Goal: Task Accomplishment & Management: Manage account settings

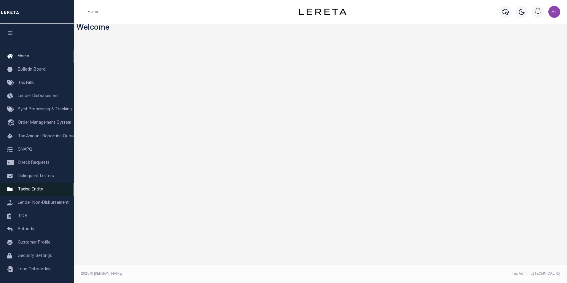
scroll to position [6, 0]
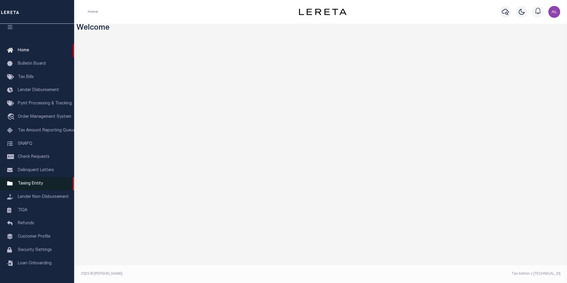
click at [35, 186] on span "Taxing Entity" at bounding box center [30, 183] width 25 height 4
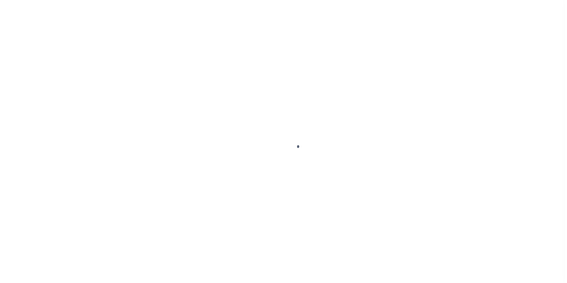
scroll to position [6, 0]
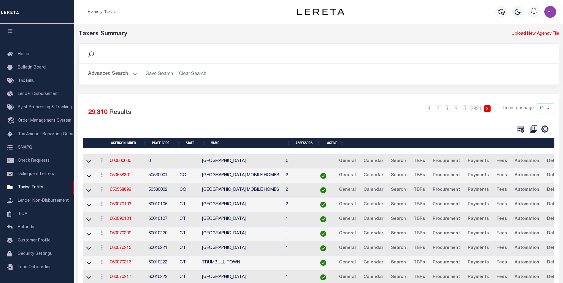
click at [135, 75] on button "Advanced Search" at bounding box center [112, 74] width 49 height 12
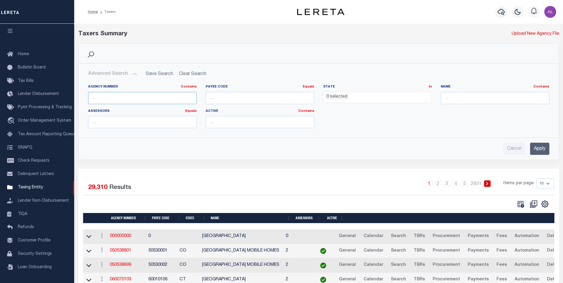
click at [147, 98] on input "text" at bounding box center [142, 98] width 109 height 12
paste input "290101701"
type input "290101701"
click at [539, 144] on input "Apply" at bounding box center [539, 149] width 19 height 12
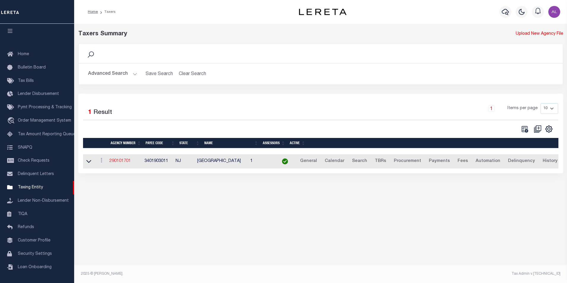
click at [122, 162] on link "290101701" at bounding box center [119, 161] width 21 height 4
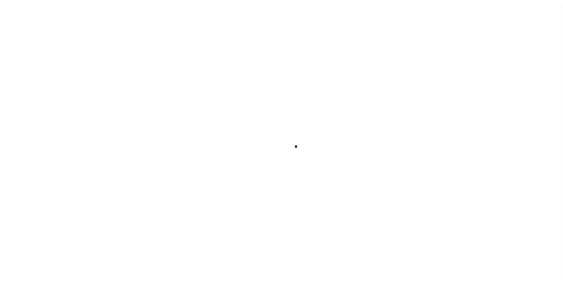
select select
select select "68"
select select "false"
select select "true"
select select "5"
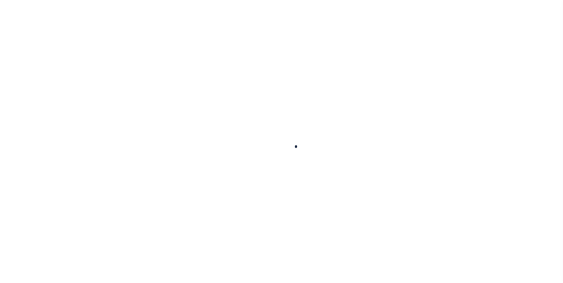
select select "73"
select select "44"
select select "49"
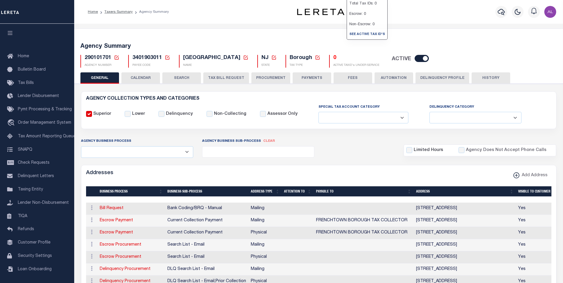
click at [305, 77] on button "PAYMENTS" at bounding box center [311, 77] width 39 height 11
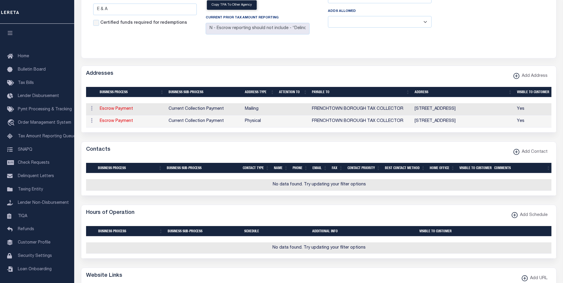
scroll to position [293, 0]
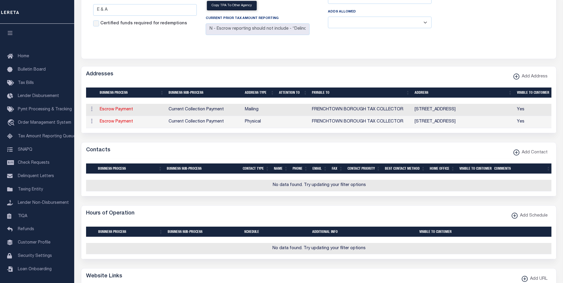
click at [339, 115] on td "FRENCHTOWN BOROUGH TAX COLLECTOR" at bounding box center [360, 110] width 103 height 12
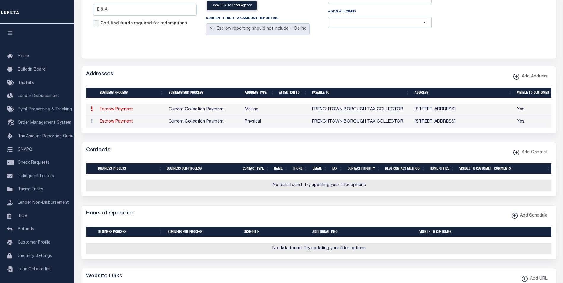
click at [343, 113] on td "FRENCHTOWN BOROUGH TAX COLLECTOR" at bounding box center [360, 110] width 103 height 12
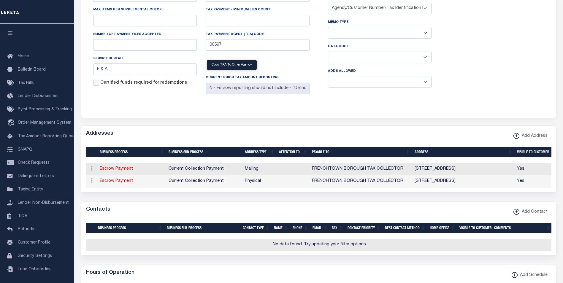
scroll to position [232, 0]
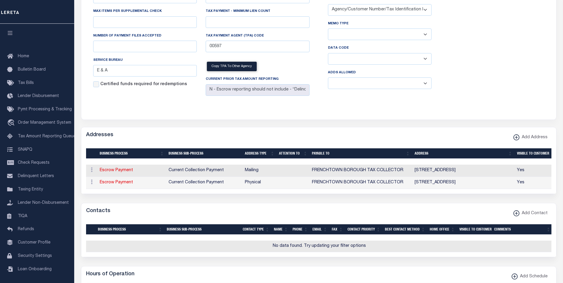
click at [326, 176] on td "FRENCHTOWN BOROUGH TAX COLLECTOR" at bounding box center [360, 171] width 103 height 12
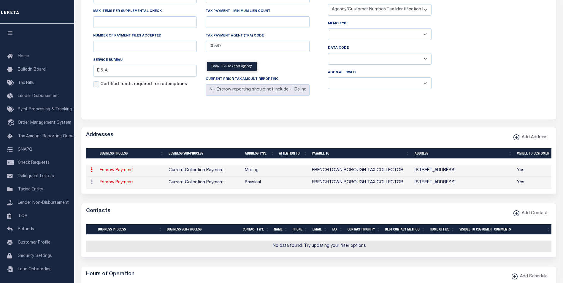
click at [397, 176] on td "FRENCHTOWN BOROUGH TAX COLLECTOR" at bounding box center [360, 171] width 103 height 12
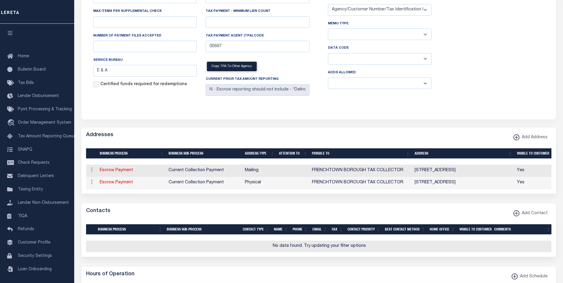
click at [397, 174] on td "FRENCHTOWN BOROUGH TAX COLLECTOR" at bounding box center [360, 171] width 103 height 12
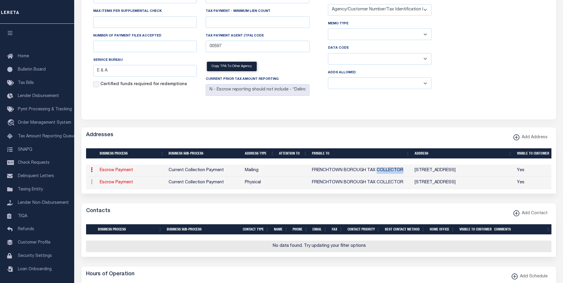
click at [397, 174] on td "FRENCHTOWN BOROUGH TAX COLLECTOR" at bounding box center [360, 171] width 103 height 12
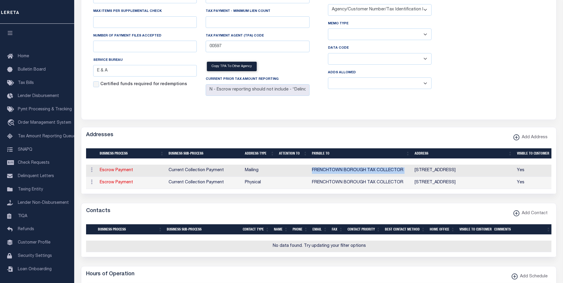
click at [397, 174] on td "FRENCHTOWN BOROUGH TAX COLLECTOR" at bounding box center [360, 171] width 103 height 12
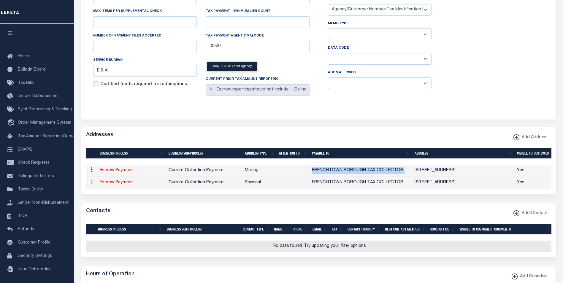
click at [379, 174] on td "FRENCHTOWN BOROUGH TAX COLLECTOR" at bounding box center [360, 171] width 103 height 12
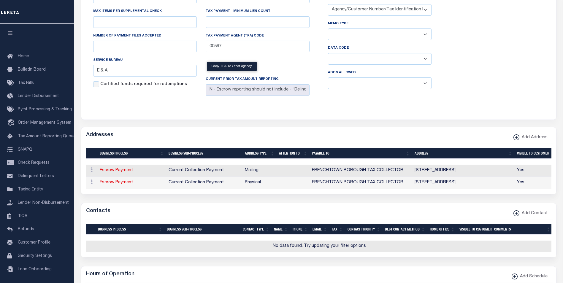
click at [376, 174] on td "FRENCHTOWN BOROUGH TAX COLLECTOR" at bounding box center [360, 171] width 103 height 12
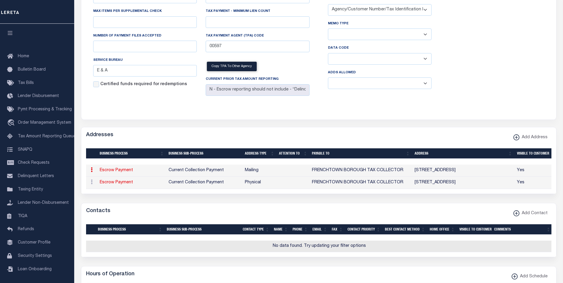
click at [376, 174] on td "FRENCHTOWN BOROUGH TAX COLLECTOR" at bounding box center [360, 171] width 103 height 12
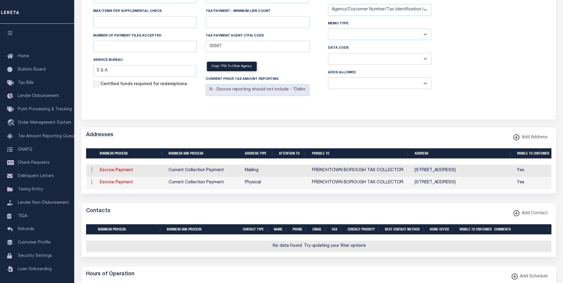
scroll to position [0, 0]
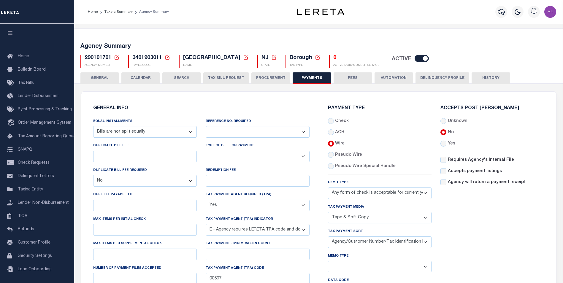
click at [107, 81] on button "GENERAL" at bounding box center [99, 77] width 39 height 11
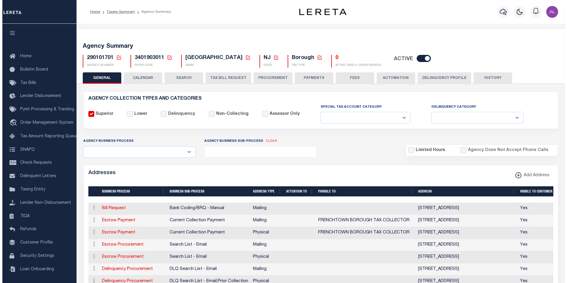
scroll to position [39, 0]
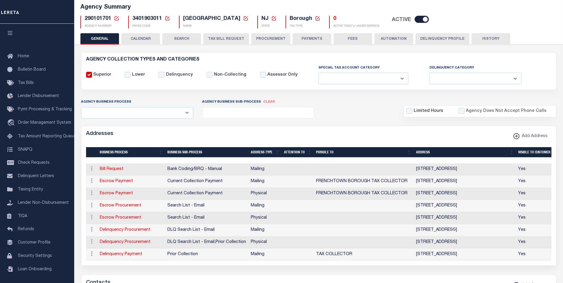
click at [378, 193] on td "FRENCHTOWN BOROUGH TAX COLLECTOR" at bounding box center [363, 194] width 100 height 12
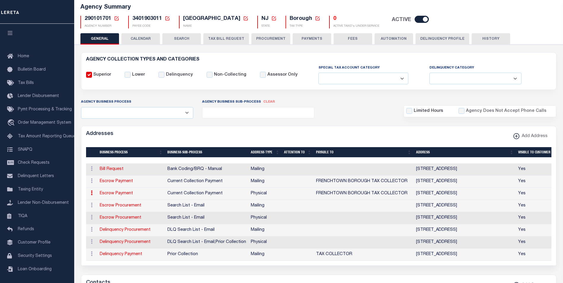
click at [346, 194] on td "FRENCHTOWN BOROUGH TAX COLLECTOR" at bounding box center [363, 194] width 100 height 12
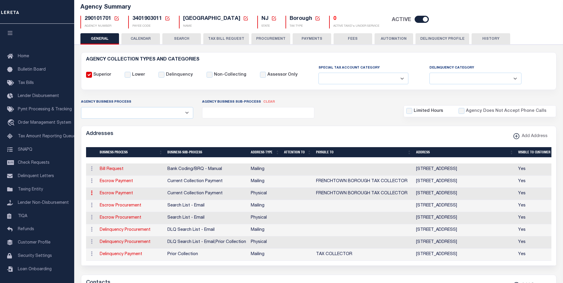
click at [91, 193] on icon at bounding box center [92, 192] width 2 height 5
click at [117, 213] on link "Edit Address" at bounding box center [111, 212] width 45 height 10
select select "1"
checkbox input "false"
select select
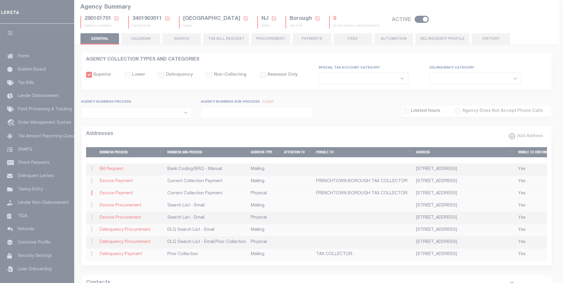
type input "29 SECOND STREET"
type input "FRENCHTOWN"
select select "NJ"
type input "08825"
select select "2"
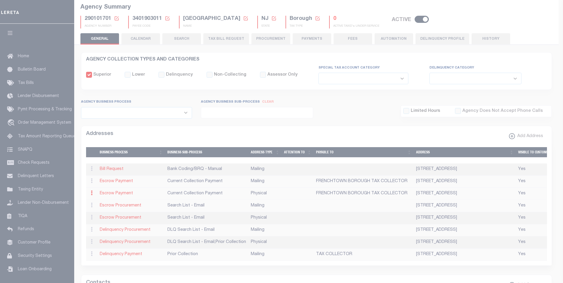
checkbox input "true"
type input "FRENCHTOWN BOROUGH TAX COLLECTOR"
select select "3"
select select "11"
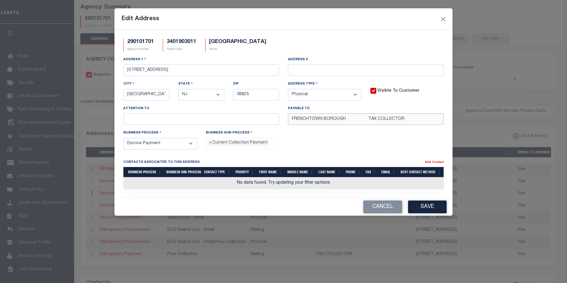
click at [358, 124] on input "FRENCHTOWN BOROUGH TAX COLLECTOR" at bounding box center [366, 119] width 156 height 12
click at [374, 120] on input "FRENCHTOWN BOROUGH TAX COLLECTOR" at bounding box center [366, 119] width 156 height 12
click at [366, 121] on input "FRENCHTOWN BOROUGH TAX COLLECTOR" at bounding box center [366, 119] width 156 height 12
click at [354, 123] on input "FRENCHTOWN BOROUGH TAX COLLECTOR" at bounding box center [366, 119] width 156 height 12
click at [351, 123] on input "FRENCHTOWN BOROUGH TAX COLLECTOR" at bounding box center [366, 119] width 156 height 12
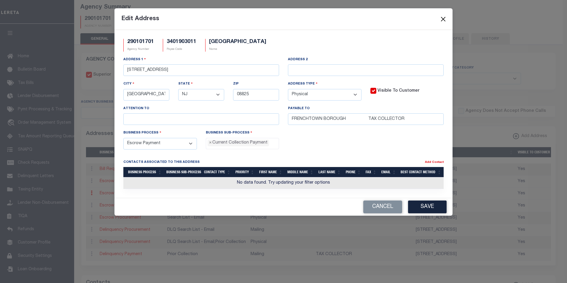
click at [443, 19] on button "Close" at bounding box center [443, 19] width 8 height 8
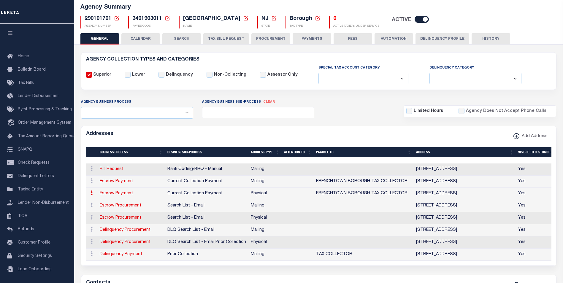
click at [92, 195] on icon at bounding box center [92, 192] width 2 height 5
click at [110, 212] on link "Edit Address" at bounding box center [111, 212] width 45 height 10
select select
select select "1"
checkbox input "false"
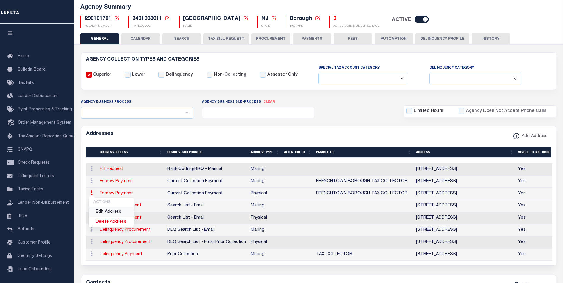
select select
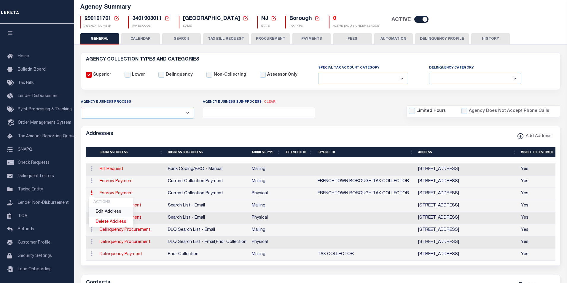
type input "29 SECOND STREET"
type input "FRENCHTOWN"
select select "NJ"
type input "08825"
select select "2"
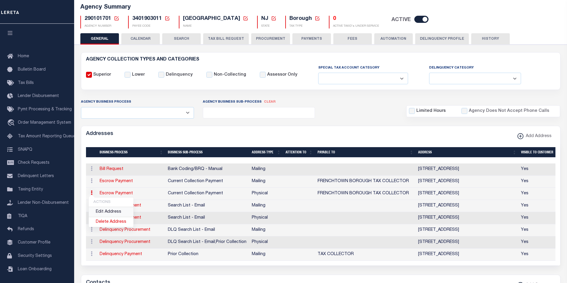
checkbox input "true"
type input "FRENCHTOWN BOROUGH TAX COLLECTOR"
select select "3"
select select "11"
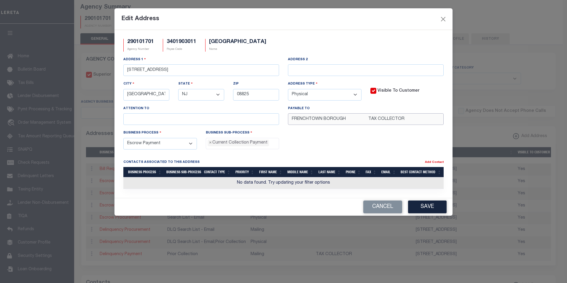
click at [358, 115] on input "FRENCHTOWN BOROUGH TAX COLLECTOR" at bounding box center [366, 119] width 156 height 12
click at [149, 40] on h5 "290101701" at bounding box center [140, 42] width 27 height 7
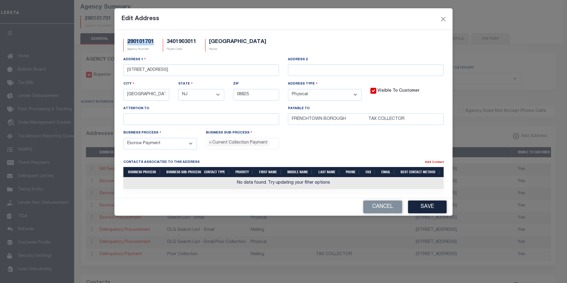
copy h5 "290101701"
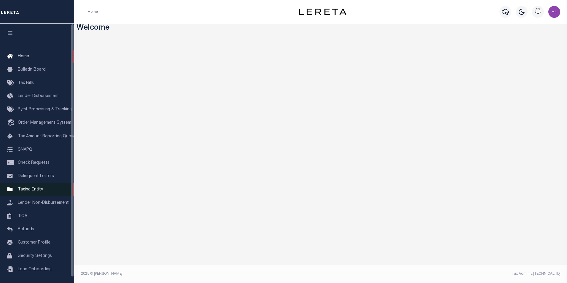
click at [38, 188] on link "Taxing Entity" at bounding box center [37, 189] width 74 height 13
click at [33, 192] on span "Taxing Entity" at bounding box center [30, 189] width 25 height 4
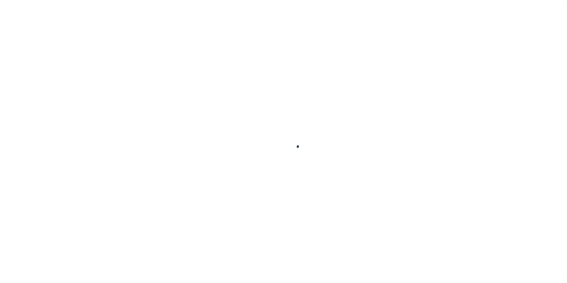
select select
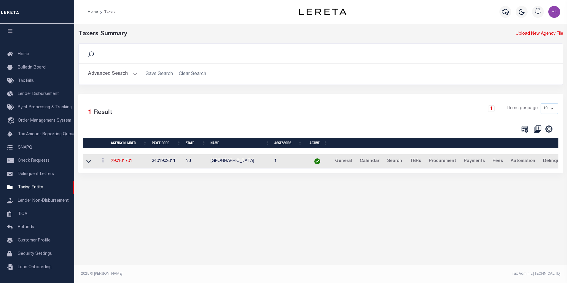
click at [130, 71] on button "Advanced Search" at bounding box center [112, 74] width 49 height 12
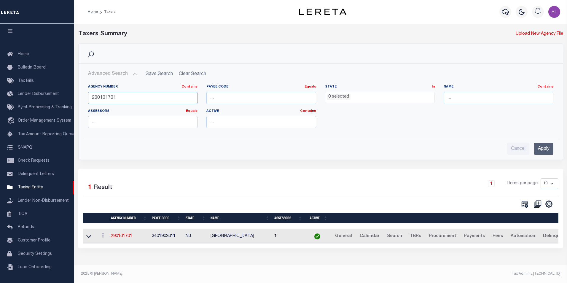
click at [120, 100] on input "290101701" at bounding box center [143, 98] width 110 height 12
paste input "10203"
type input "290110203"
click at [548, 154] on input "Apply" at bounding box center [543, 149] width 19 height 12
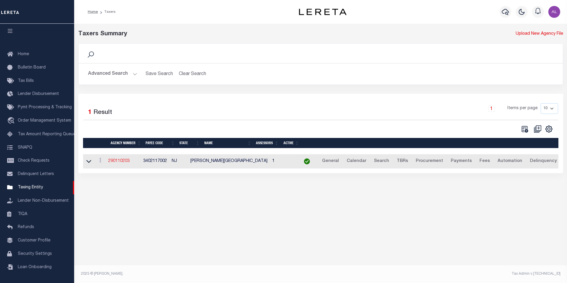
click at [114, 162] on link "290110203" at bounding box center [118, 161] width 21 height 4
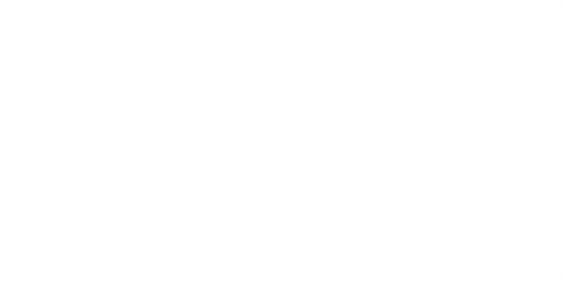
select select
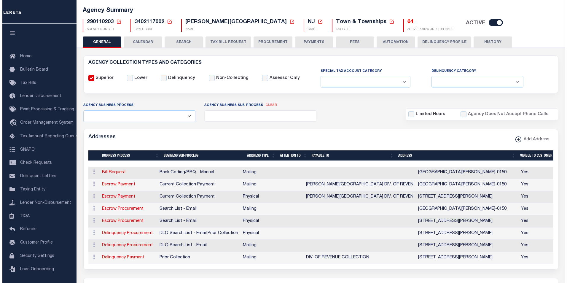
scroll to position [37, 0]
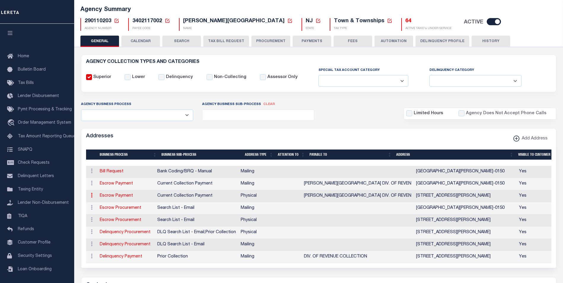
click at [92, 194] on icon at bounding box center [92, 195] width 2 height 5
click at [118, 214] on link "Edit Address" at bounding box center [111, 214] width 45 height 10
select select "1"
checkbox input "false"
select select
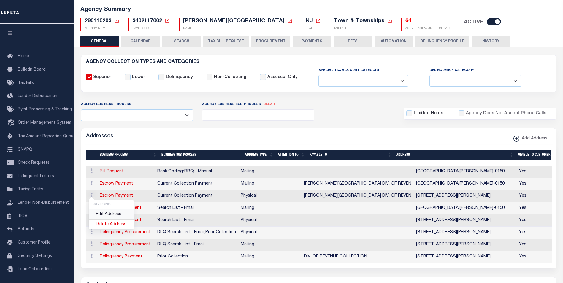
type input "2090 GREENWOOD AVE"
type input "HAMILTON"
select select "NJ"
type input "08609"
select select "2"
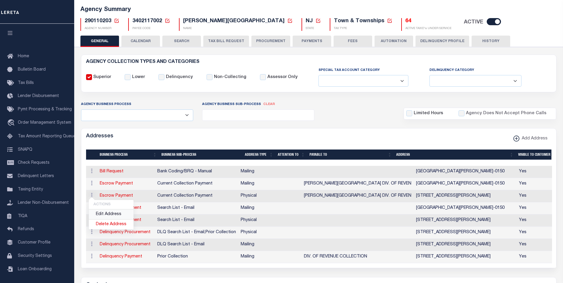
checkbox input "true"
type input "HAMILTON TOWNSHIP DIV. OF REVEN"
select select "3"
select select "11"
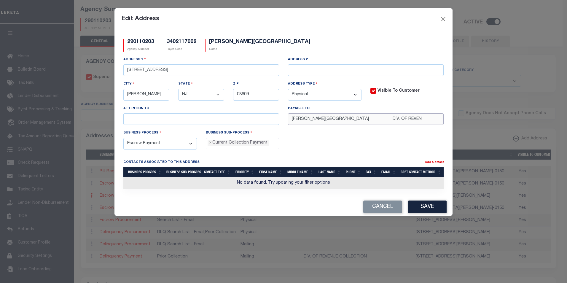
click at [344, 125] on input "HAMILTON TOWNSHIP DIV. OF REVEN" at bounding box center [366, 119] width 156 height 12
click at [143, 43] on h5 "290110203" at bounding box center [140, 42] width 27 height 7
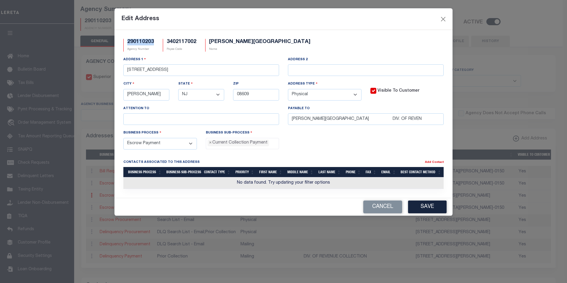
copy h5 "290110203"
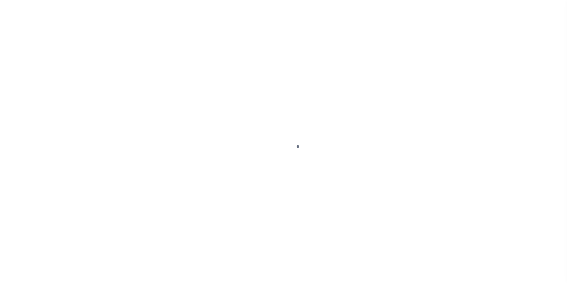
select select
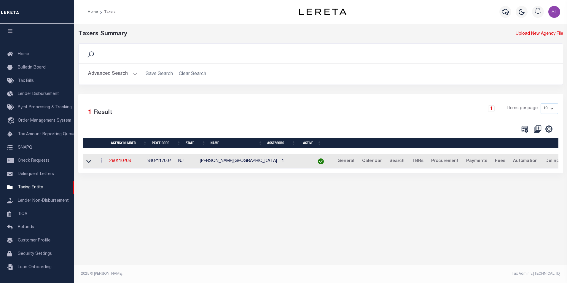
click at [128, 78] on button "Advanced Search" at bounding box center [112, 74] width 49 height 12
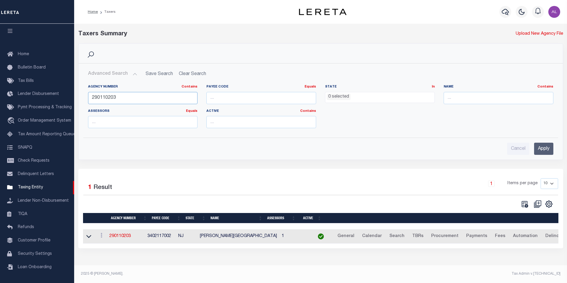
click at [120, 96] on input "290110203" at bounding box center [143, 98] width 110 height 12
paste input "81711"
type input "290181711"
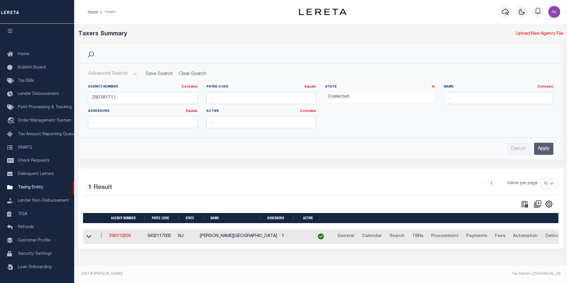
click at [539, 151] on input "Apply" at bounding box center [543, 149] width 19 height 12
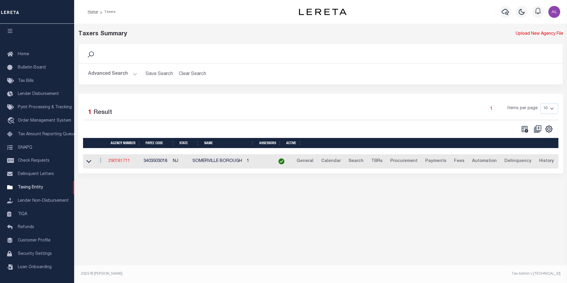
click at [123, 162] on link "290181711" at bounding box center [119, 161] width 21 height 4
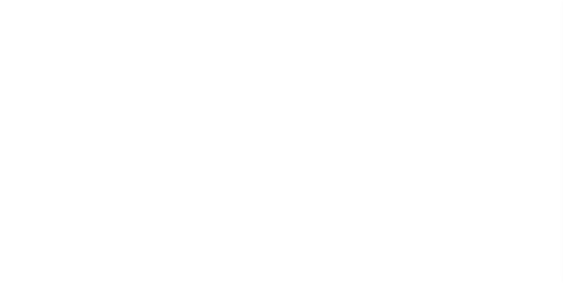
select select
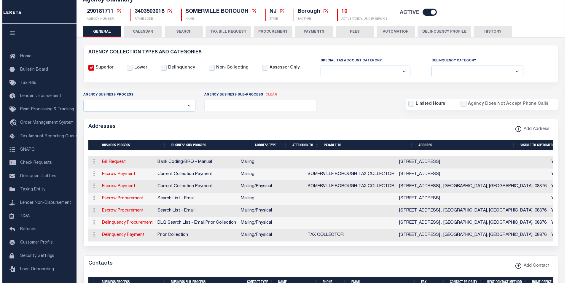
scroll to position [46, 0]
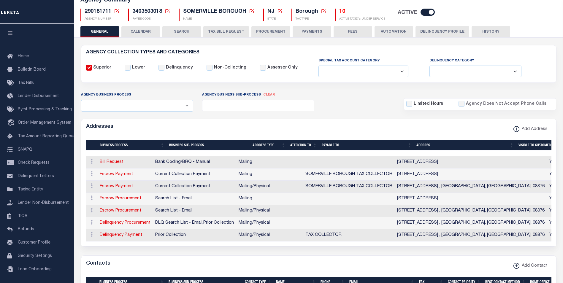
click at [92, 179] on td "ACTIONS Edit Address Delete Address" at bounding box center [91, 174] width 11 height 12
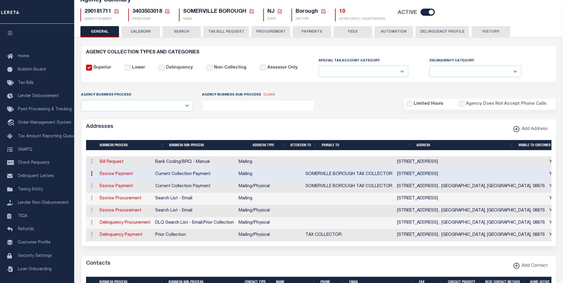
click at [91, 176] on icon at bounding box center [92, 173] width 2 height 5
click at [99, 194] on link "Edit Address" at bounding box center [111, 193] width 45 height 10
select select "1"
checkbox input "false"
select select
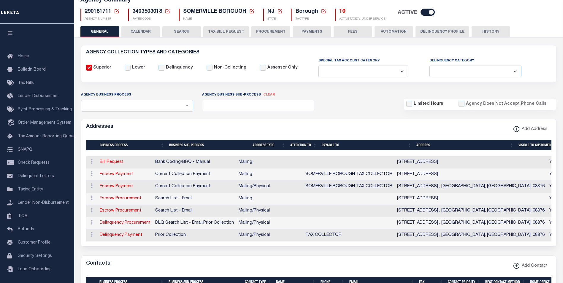
type input "[STREET_ADDRESS]"
type input "SOMERVILLE"
select select "NJ"
type input "08876-1808"
checkbox input "true"
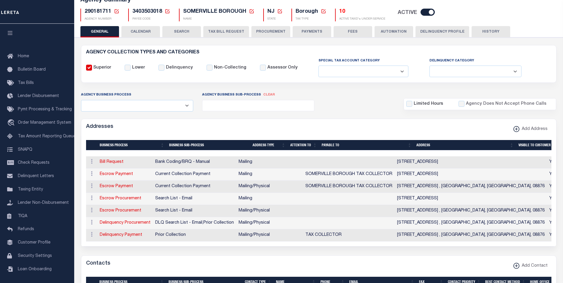
type input "SOMERVILLE BOROUGH TAX COLLECTOR"
select select "3"
select select "11"
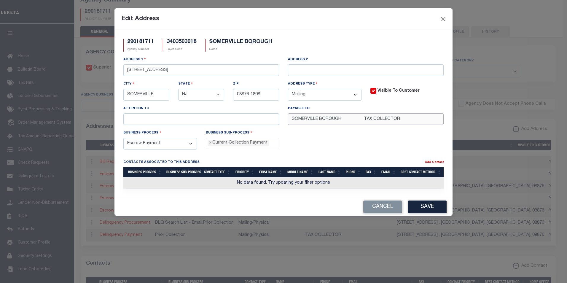
click at [351, 123] on input "SOMERVILLE BOROUGH TAX COLLECTOR" at bounding box center [366, 119] width 156 height 12
click at [144, 42] on h5 "290181711" at bounding box center [140, 42] width 27 height 7
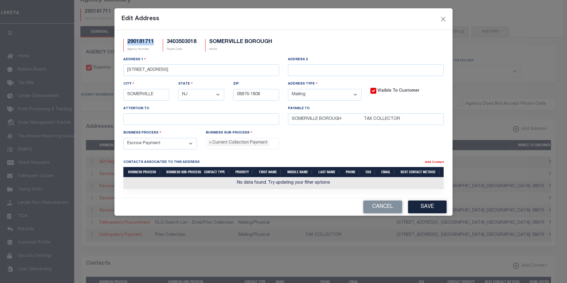
copy h5 "290181711"
